Goal: Information Seeking & Learning: Check status

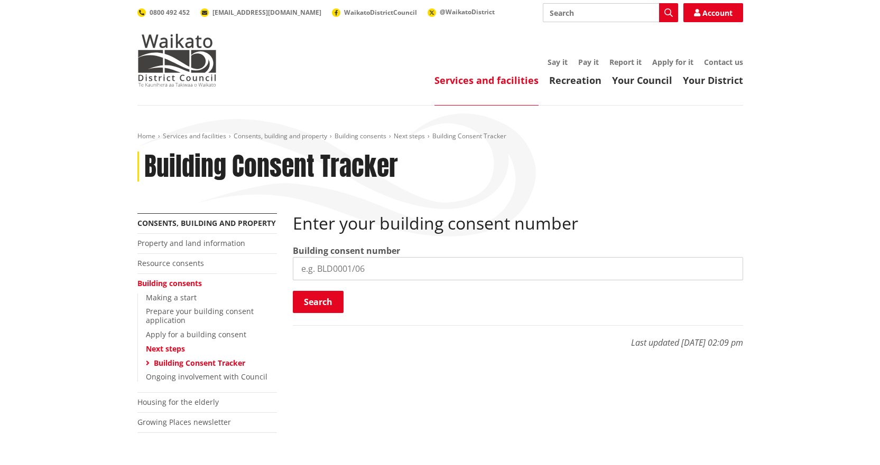
click at [381, 271] on input "search" at bounding box center [518, 268] width 450 height 23
type input "BLD0145/26"
click at [316, 302] on button "Search" at bounding box center [318, 302] width 51 height 22
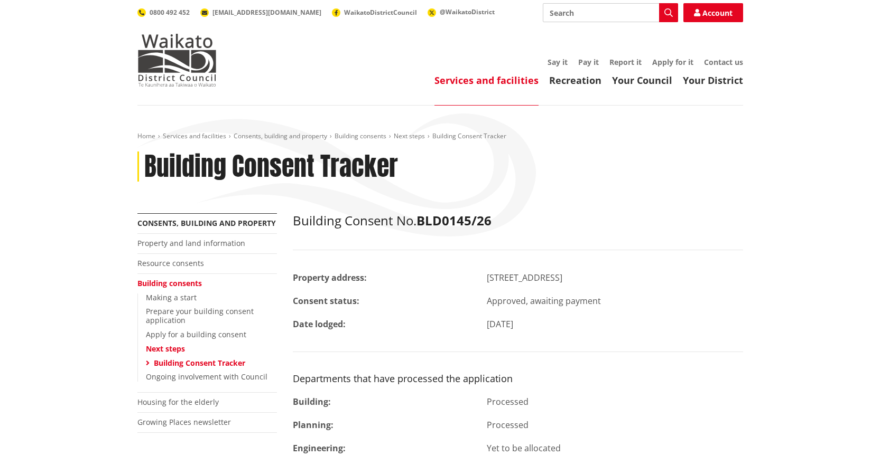
click at [420, 167] on div "Building Consent Tracker" at bounding box center [439, 167] width 605 height 31
